Goal: Entertainment & Leisure: Consume media (video, audio)

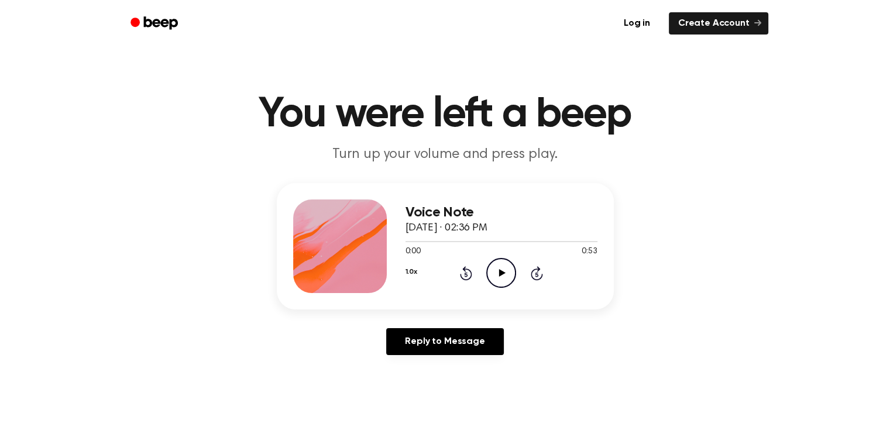
click at [716, 205] on div "Voice Note [DATE] · 02:36 PM 0:00 0:53 Your browser does not support the [objec…" at bounding box center [445, 273] width 862 height 181
click at [467, 232] on span "[DATE] · 02:36 PM" at bounding box center [446, 228] width 82 height 11
click at [643, 27] on link "Log in" at bounding box center [637, 23] width 50 height 27
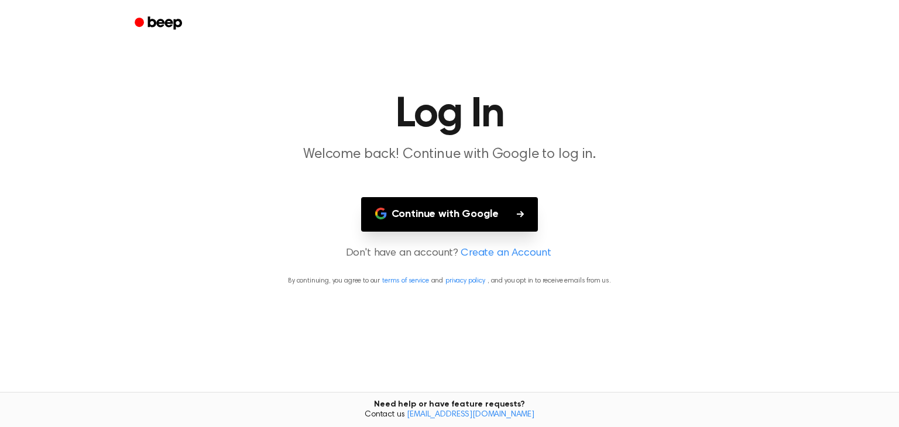
click at [453, 217] on button "Continue with Google" at bounding box center [449, 214] width 177 height 35
click at [520, 211] on icon "button" at bounding box center [520, 214] width 7 height 6
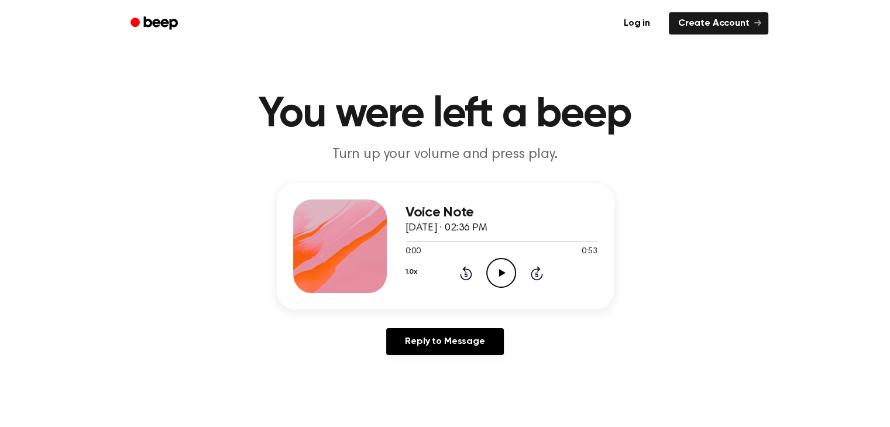
drag, startPoint x: 524, startPoint y: 38, endPoint x: 525, endPoint y: 32, distance: 6.0
click at [525, 32] on div "Log in Create Account" at bounding box center [445, 23] width 646 height 47
click at [717, 246] on div "Voice Note [DATE] · 02:36 PM 0:00 0:53 Your browser does not support the [objec…" at bounding box center [445, 273] width 862 height 181
click at [504, 273] on icon at bounding box center [502, 273] width 6 height 8
